Goal: Task Accomplishment & Management: Manage account settings

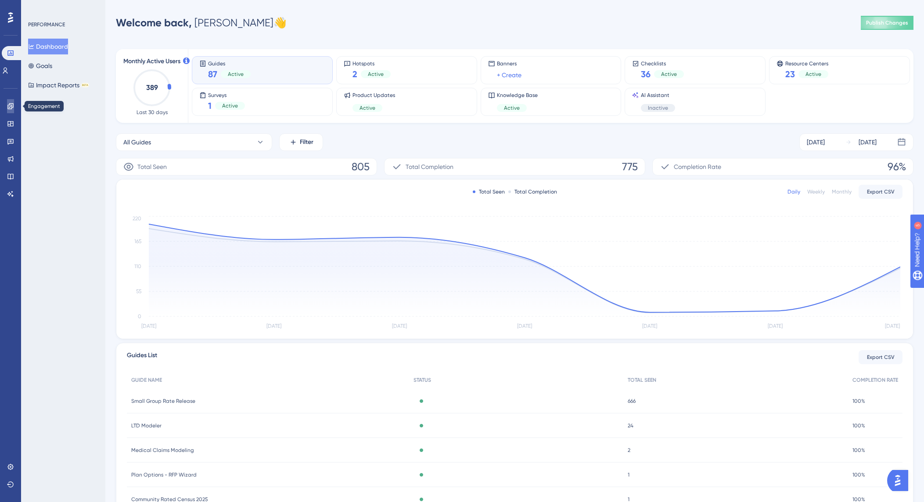
click at [9, 105] on icon at bounding box center [10, 106] width 7 height 7
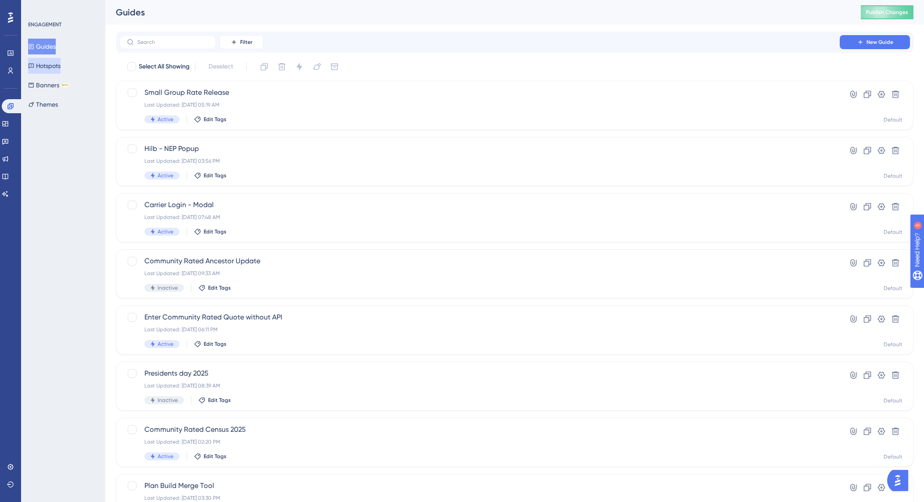
click at [58, 63] on button "Hotspots" at bounding box center [44, 66] width 32 height 16
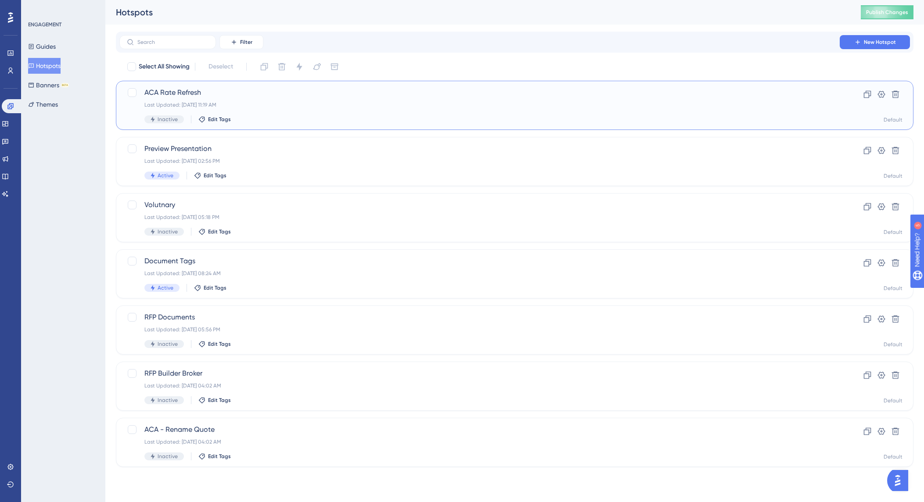
click at [178, 95] on span "ACA Rate Refresh" at bounding box center [479, 92] width 671 height 11
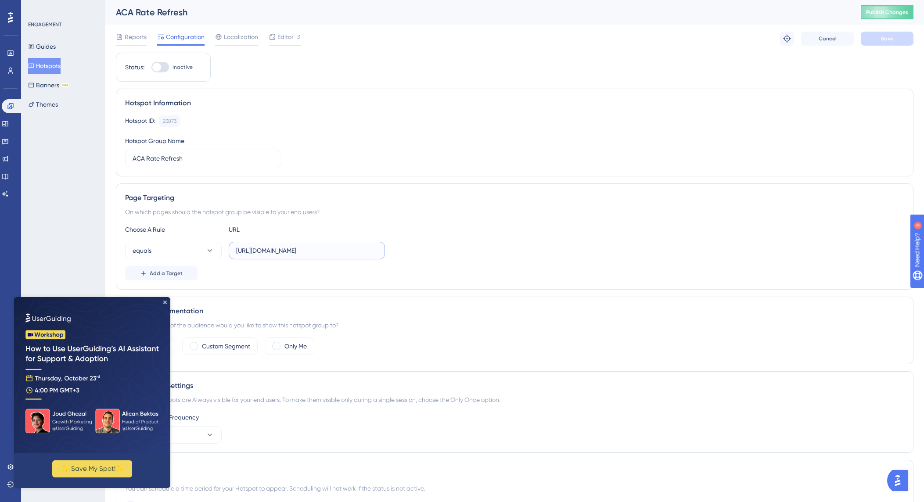
click at [328, 250] on input "[URL][DOMAIN_NAME]" at bounding box center [306, 251] width 141 height 10
click at [206, 252] on icon at bounding box center [210, 250] width 9 height 9
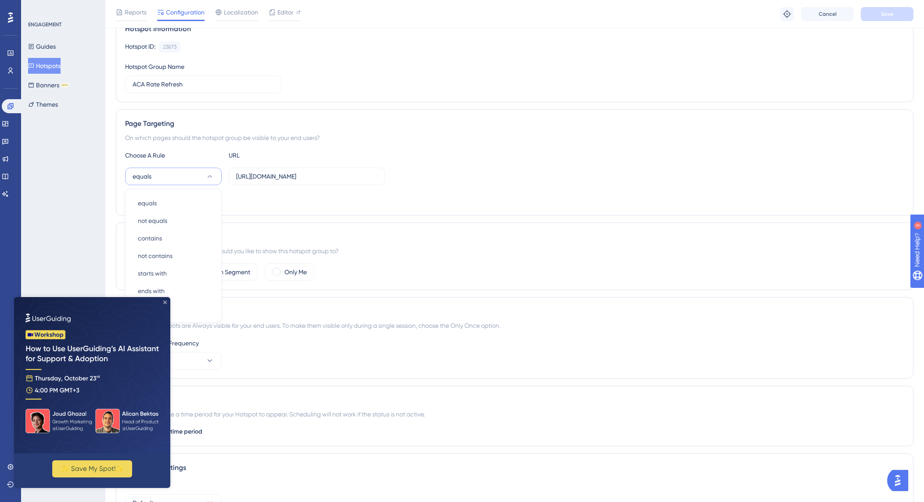
click at [166, 303] on icon "Close Preview" at bounding box center [165, 303] width 4 height 4
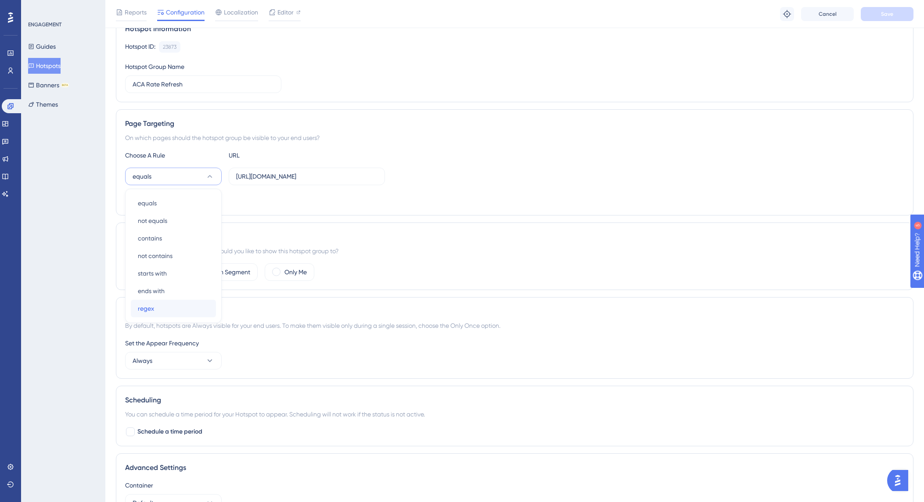
click at [160, 309] on div "regex regex" at bounding box center [173, 309] width 71 height 18
click at [271, 180] on input "[URL][DOMAIN_NAME]" at bounding box center [306, 177] width 141 height 10
click at [337, 177] on input "[URL][DOMAIN_NAME]" at bounding box center [306, 177] width 141 height 10
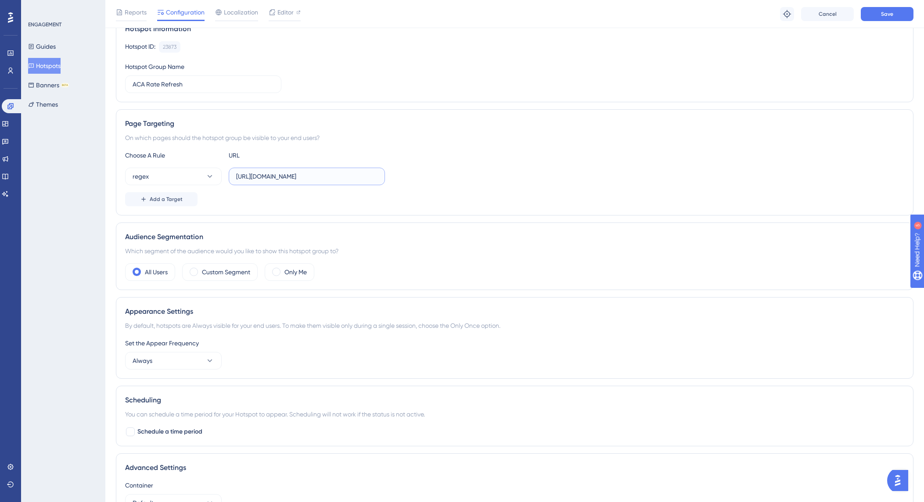
type input "https://app.plansight.com/group/.*.#compareAca"
click at [486, 177] on div "regex https://app.plansight.com/group/.*.#compareAca" at bounding box center [514, 177] width 779 height 18
drag, startPoint x: 353, startPoint y: 173, endPoint x: 415, endPoint y: 177, distance: 62.9
click at [415, 177] on div "regex https://app.plansight.com/group/.*.#compareAca" at bounding box center [514, 177] width 779 height 18
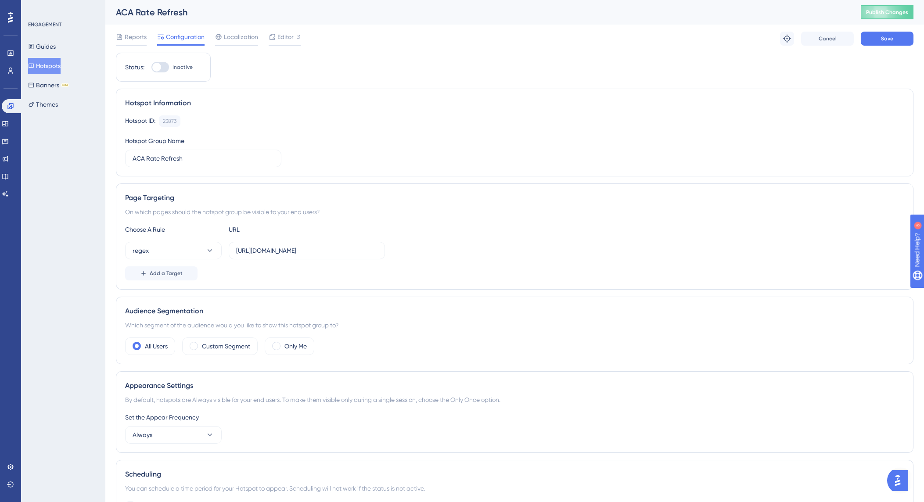
scroll to position [0, 0]
click at [165, 68] on div at bounding box center [160, 67] width 18 height 11
click at [151, 68] on input "Inactive" at bounding box center [151, 67] width 0 height 0
checkbox input "true"
click at [880, 38] on button "Save" at bounding box center [887, 39] width 53 height 14
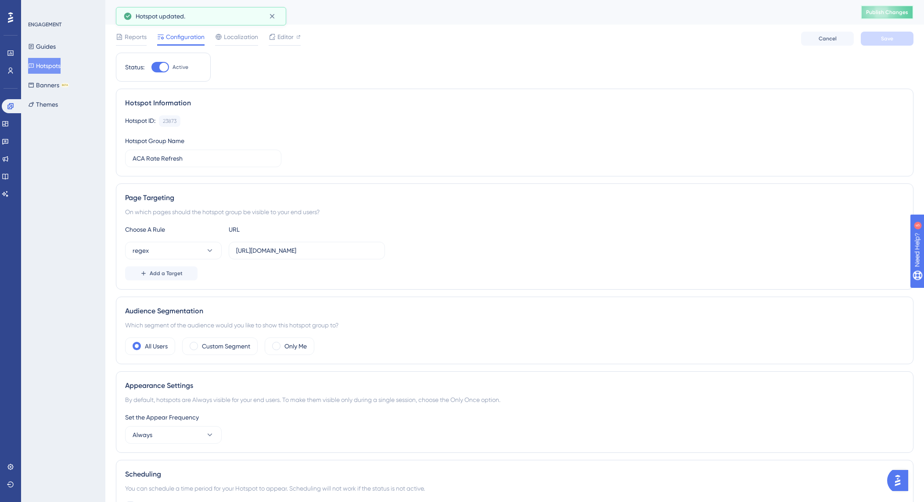
click at [880, 14] on span "Publish Changes" at bounding box center [887, 12] width 42 height 7
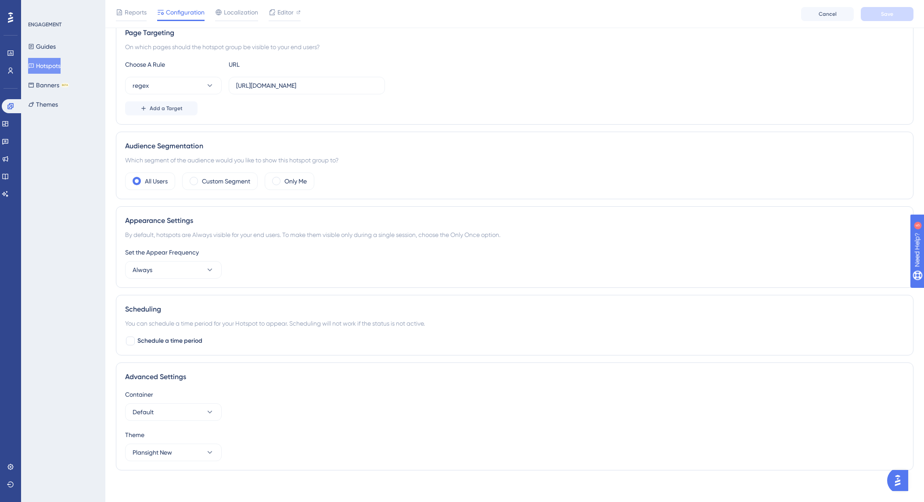
scroll to position [172, 0]
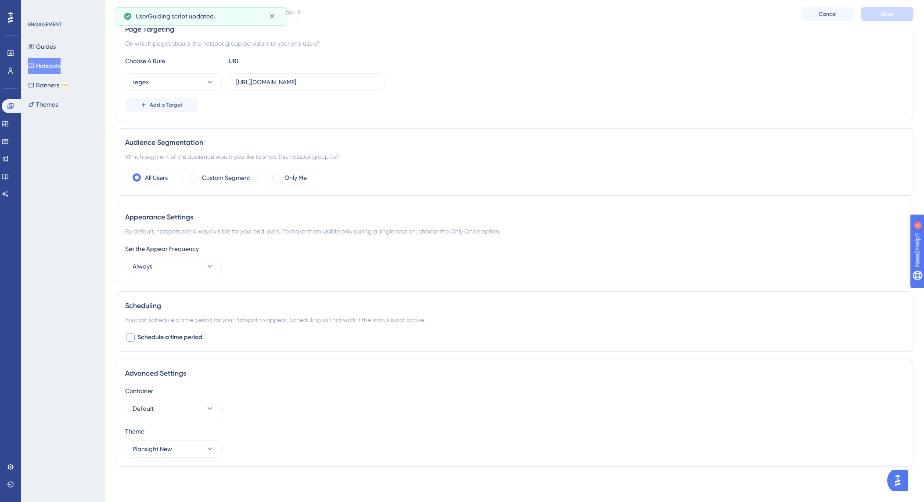
click at [132, 340] on div at bounding box center [130, 337] width 9 height 9
checkbox input "true"
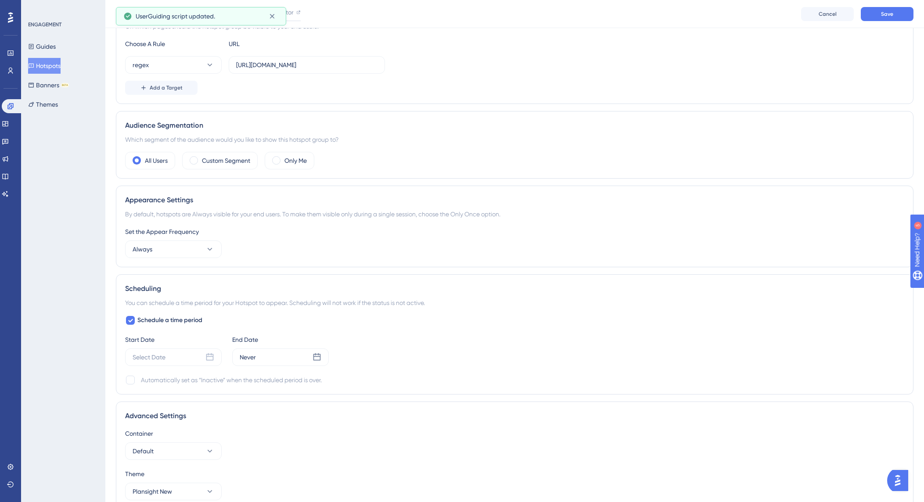
scroll to position [232, 0]
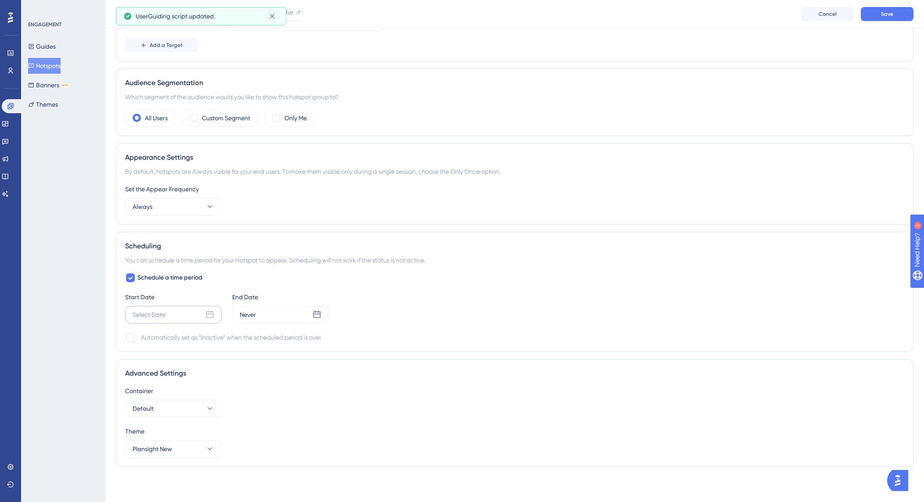
click at [208, 314] on icon at bounding box center [209, 314] width 7 height 7
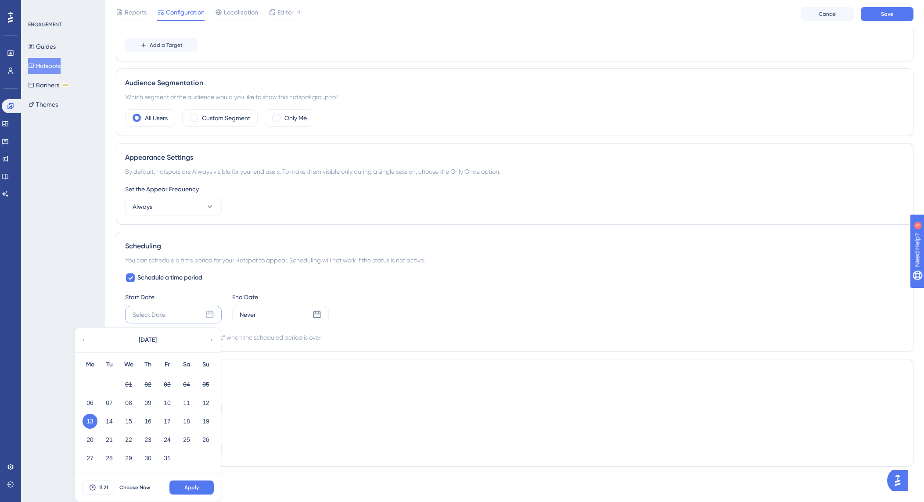
drag, startPoint x: 92, startPoint y: 422, endPoint x: 105, endPoint y: 422, distance: 12.8
click at [93, 422] on button "13" at bounding box center [90, 421] width 15 height 15
click at [135, 488] on span "Choose Now" at bounding box center [134, 487] width 31 height 7
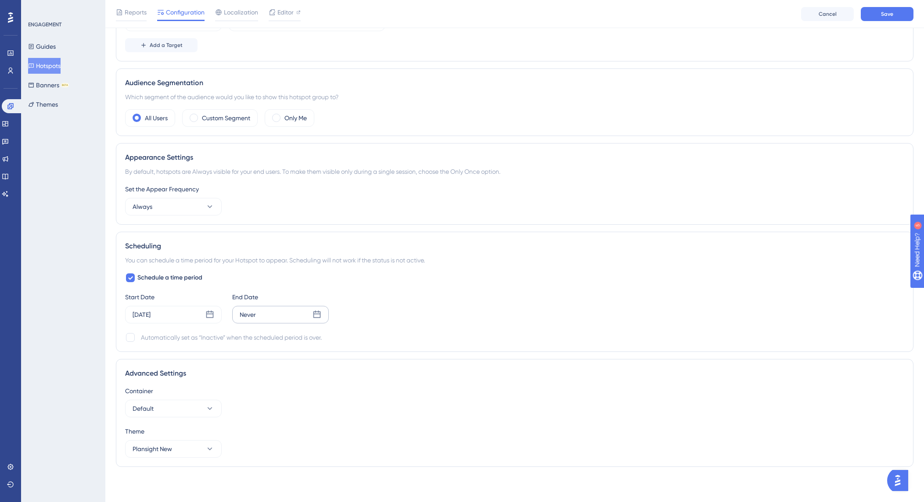
click at [318, 314] on icon at bounding box center [317, 314] width 7 height 7
click at [317, 341] on icon at bounding box center [319, 340] width 6 height 8
click at [314, 405] on button "14" at bounding box center [313, 403] width 15 height 15
click at [299, 487] on span "Apply" at bounding box center [299, 487] width 14 height 7
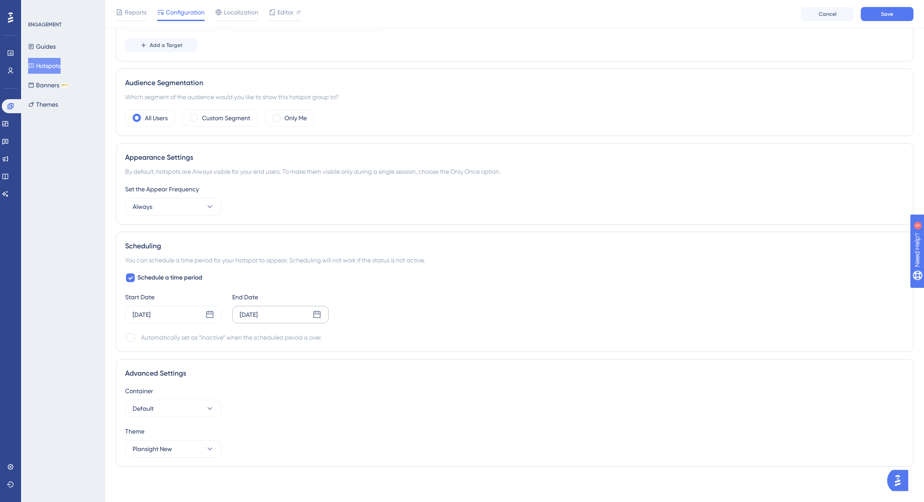
click at [430, 397] on div "Container Default" at bounding box center [514, 402] width 779 height 32
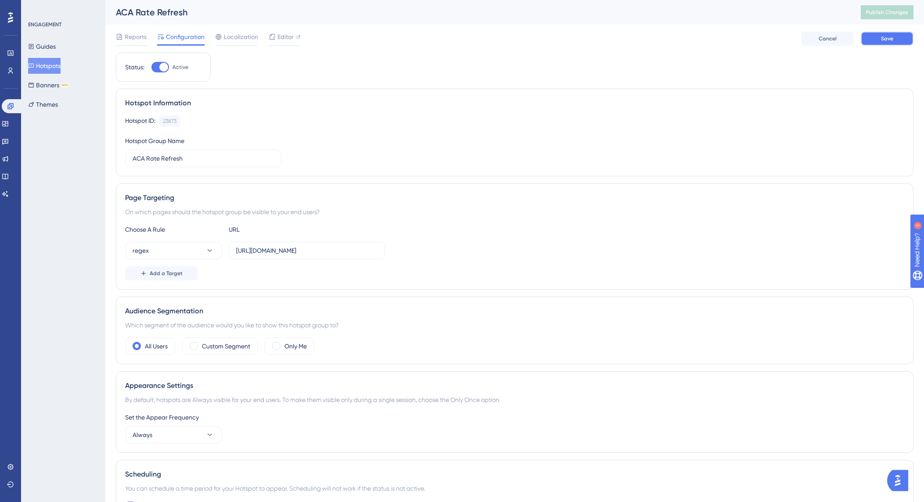
click at [875, 41] on button "Save" at bounding box center [887, 39] width 53 height 14
click at [887, 13] on span "Publish Changes" at bounding box center [887, 12] width 42 height 7
